Goal: Find specific page/section: Find specific page/section

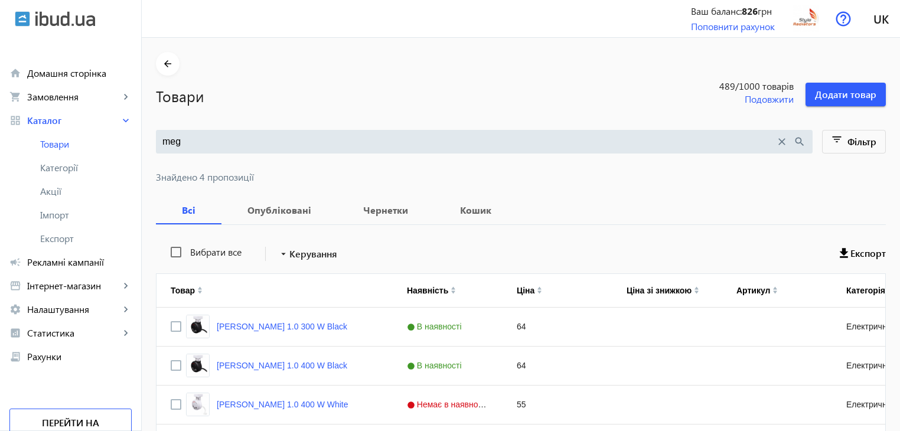
drag, startPoint x: 198, startPoint y: 138, endPoint x: 154, endPoint y: 129, distance: 45.1
click at [156, 130] on div "meg close search" at bounding box center [484, 142] width 657 height 24
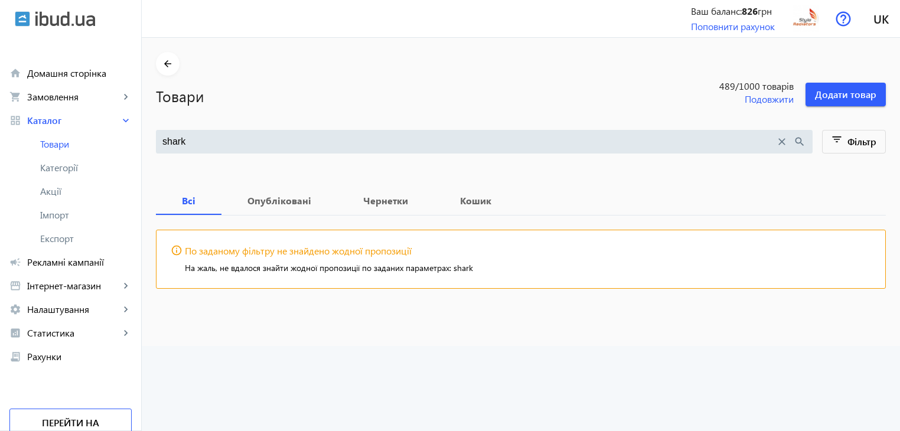
type input "shark"
click at [780, 143] on mat-icon "close" at bounding box center [782, 141] width 13 height 13
